Goal: Information Seeking & Learning: Learn about a topic

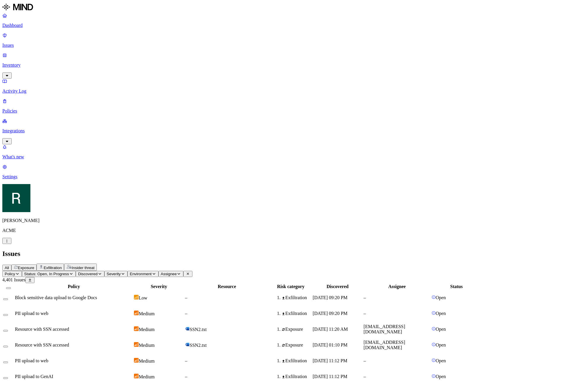
click at [184, 322] on td "Medium" at bounding box center [159, 329] width 50 height 15
